Goal: Navigation & Orientation: Find specific page/section

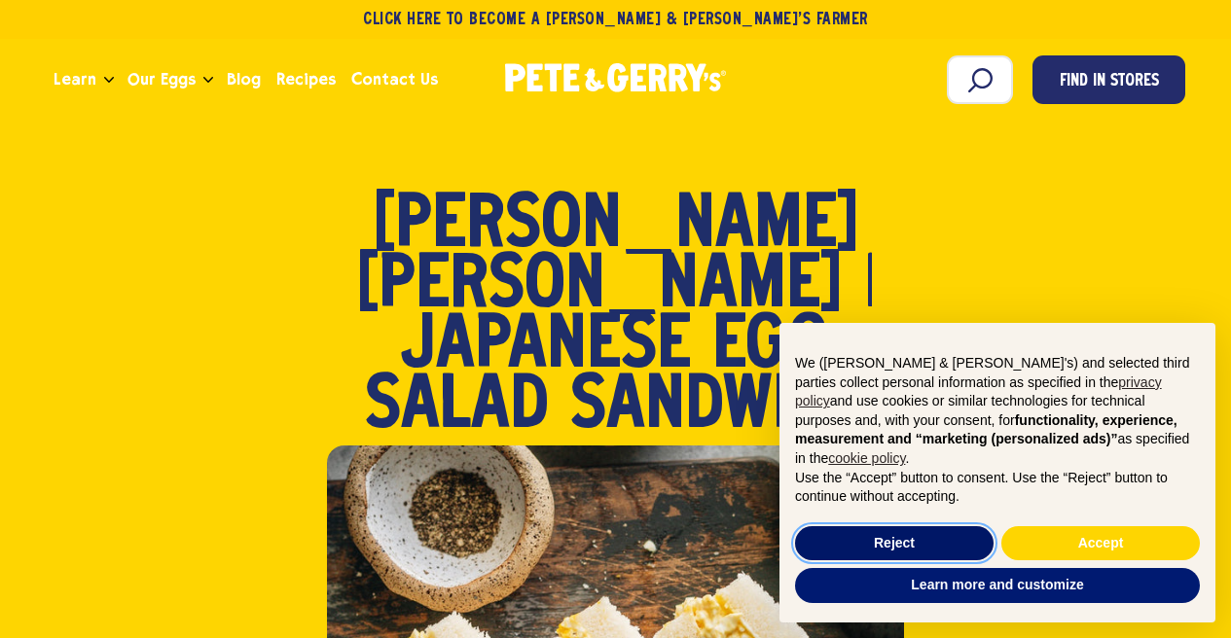
click at [947, 545] on button "Reject" at bounding box center [894, 544] width 199 height 35
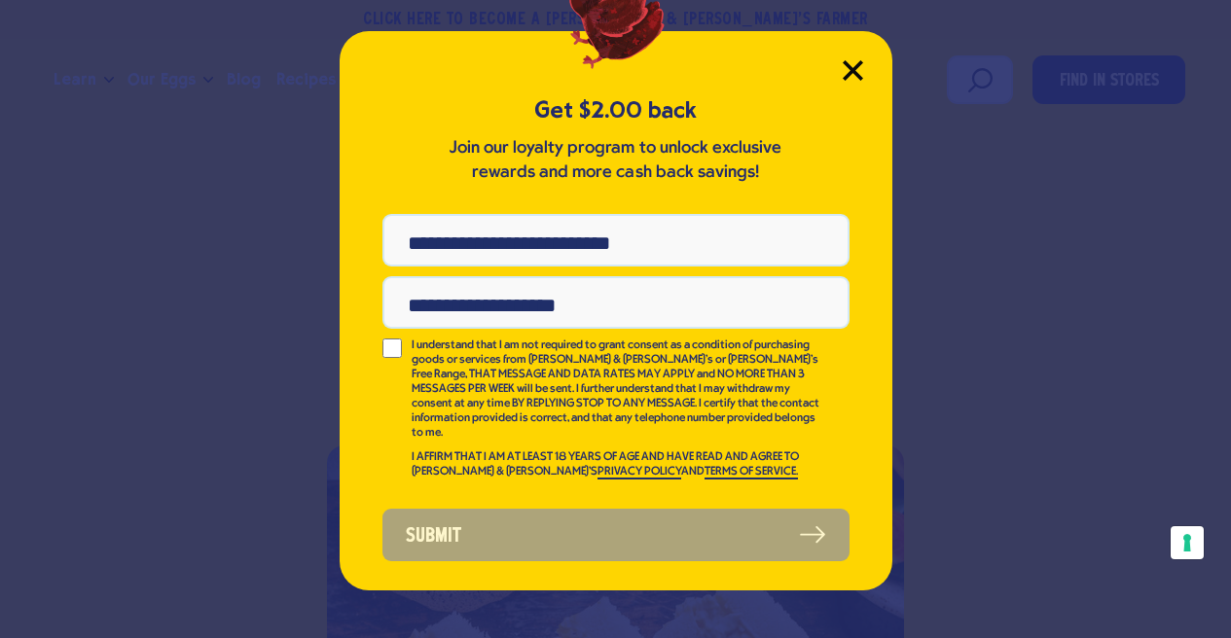
click at [843, 73] on icon "Close Modal" at bounding box center [853, 70] width 20 height 20
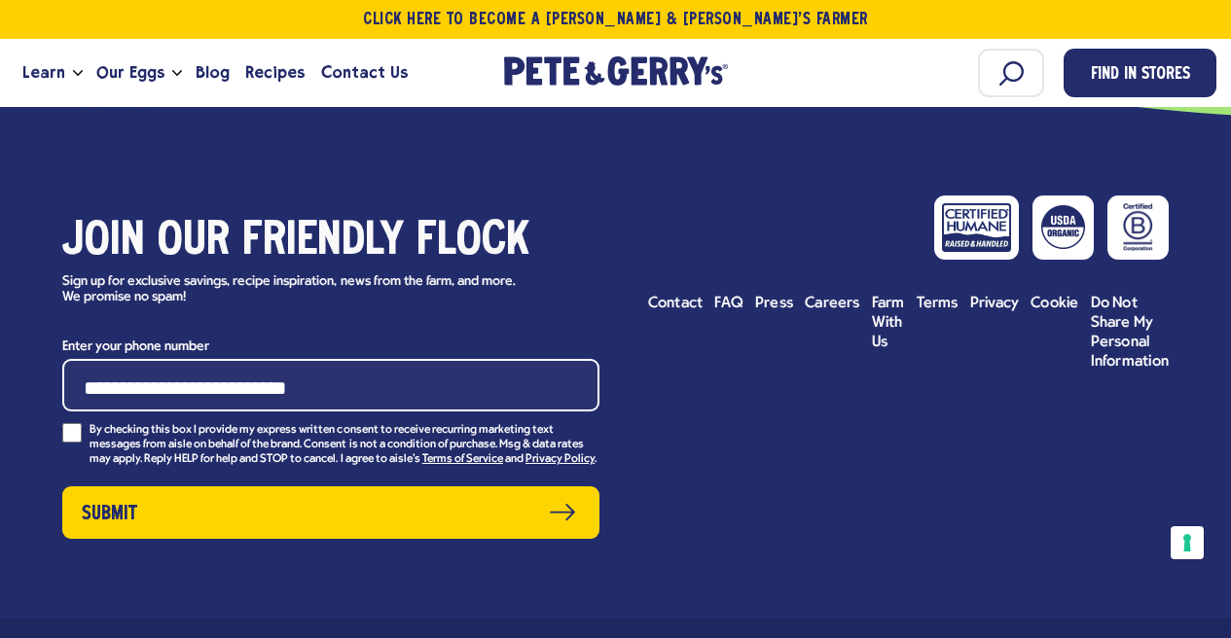
scroll to position [6420, 0]
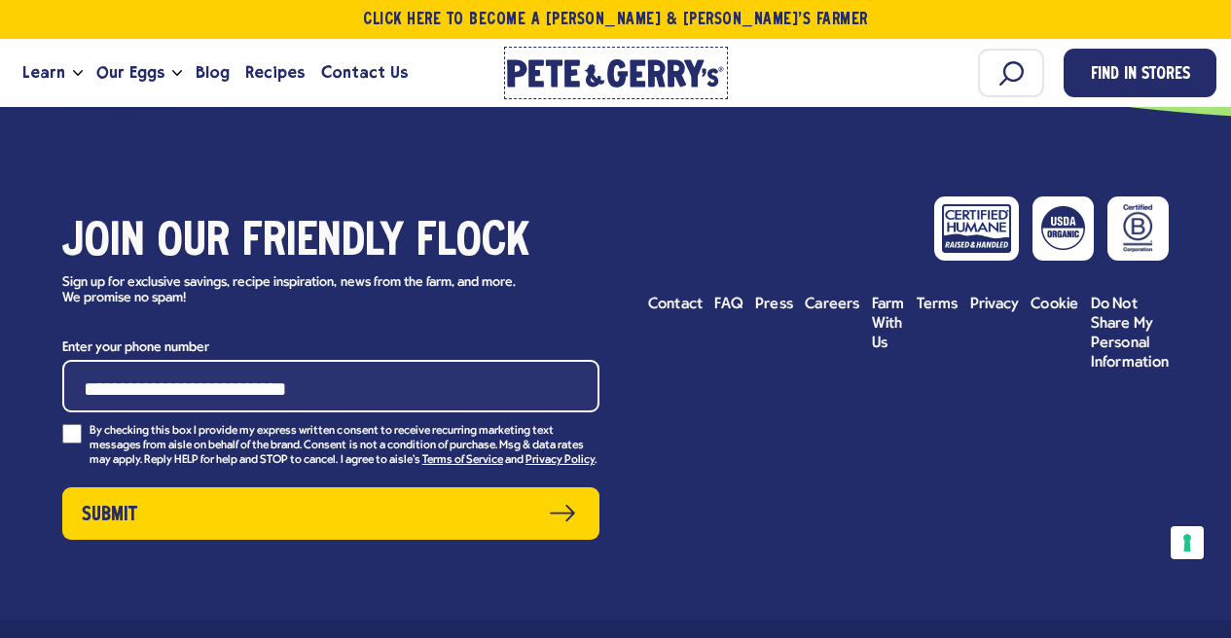
click at [588, 55] on link "[PERSON_NAME] & [PERSON_NAME]'s Homepage" at bounding box center [616, 73] width 224 height 53
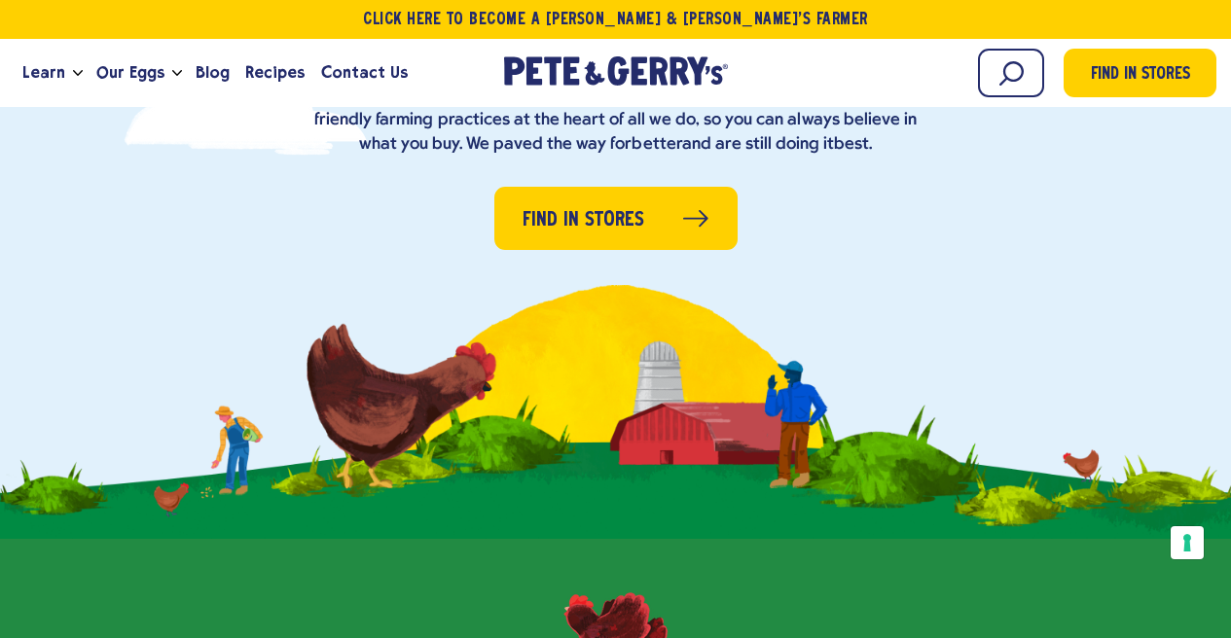
scroll to position [414, 0]
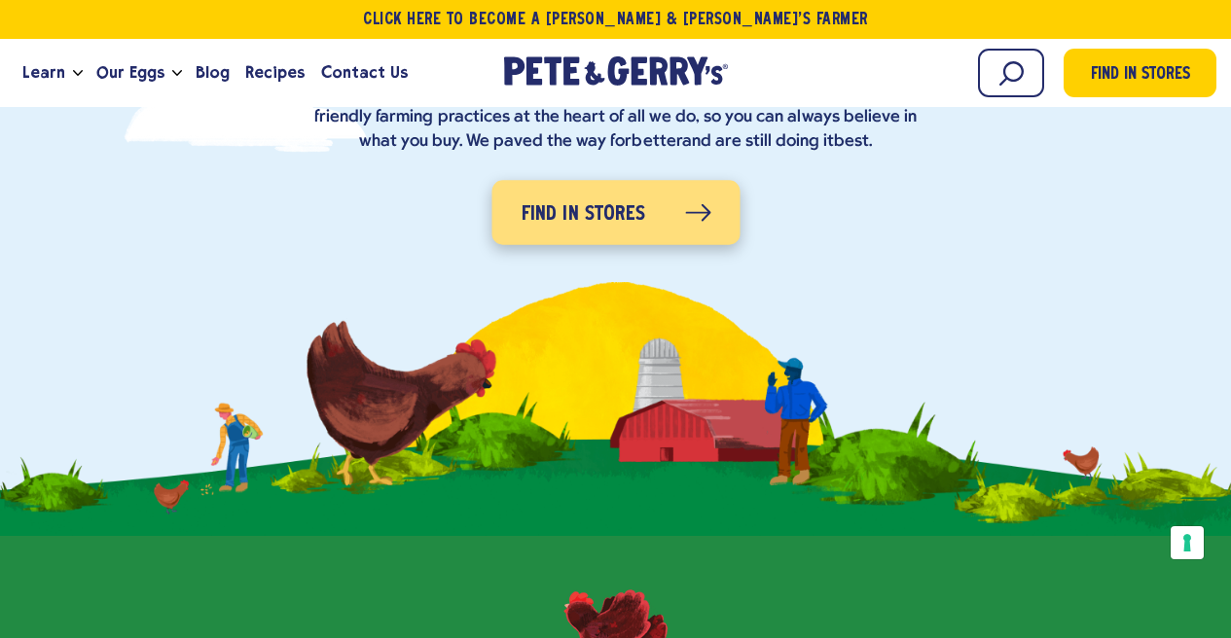
click at [593, 215] on span "Find in Stores" at bounding box center [583, 215] width 125 height 31
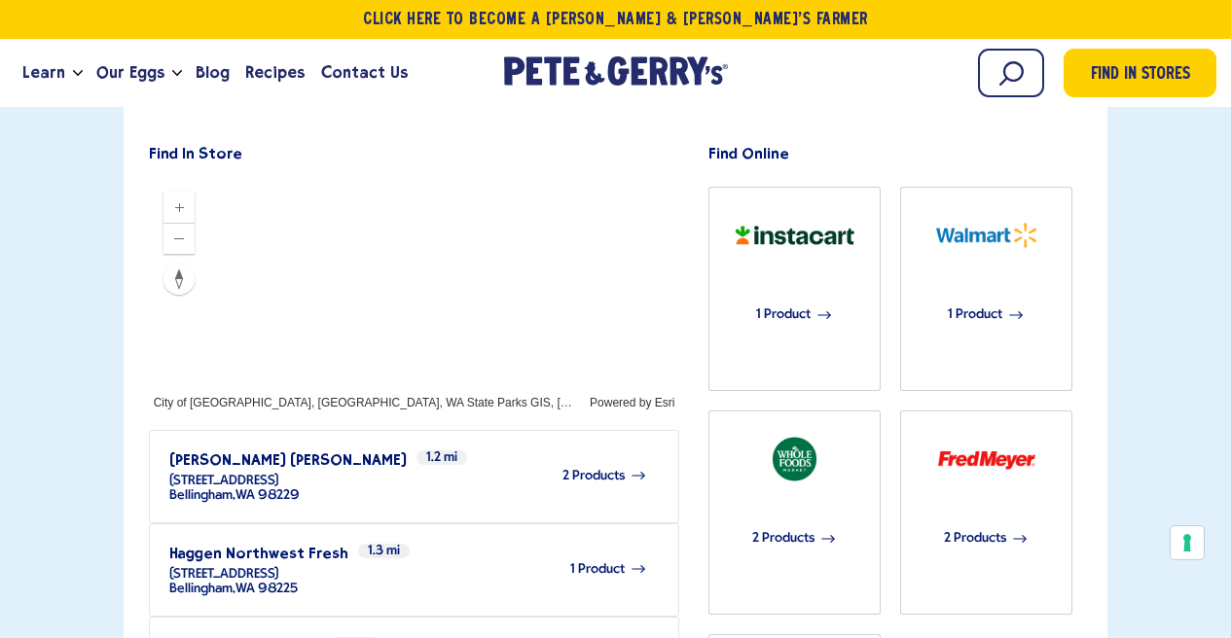
scroll to position [556, 0]
